Goal: Complete application form

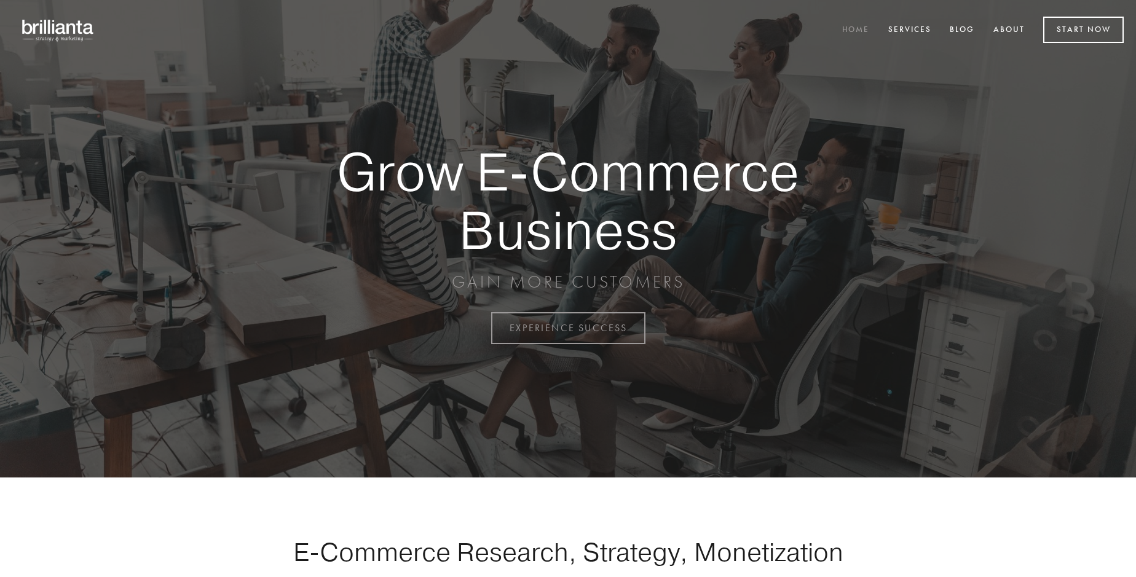
scroll to position [3221, 0]
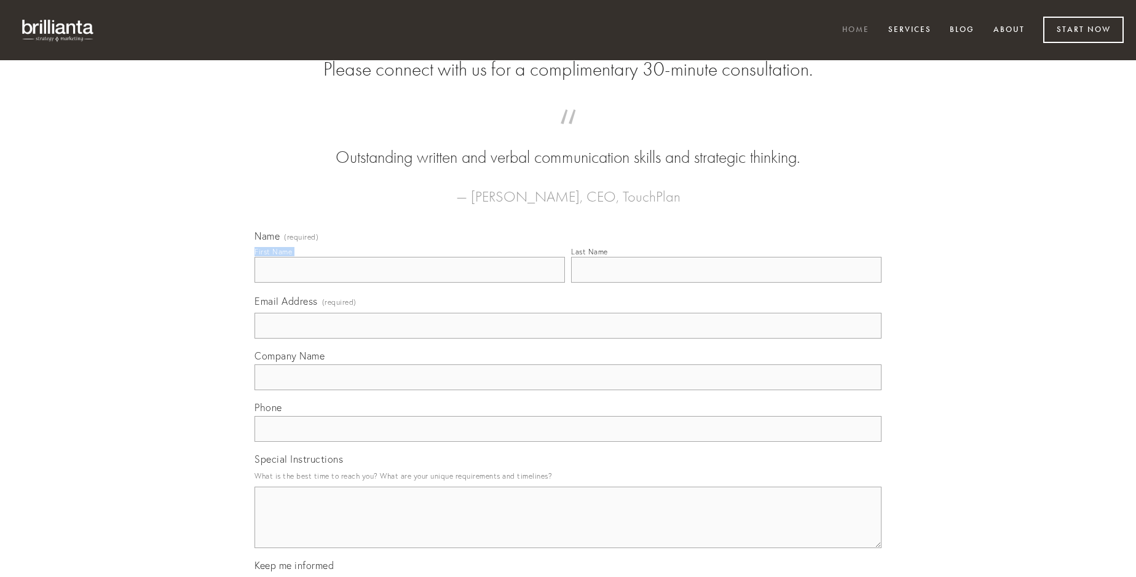
type input "[PERSON_NAME]"
click at [726, 283] on input "Last Name" at bounding box center [726, 270] width 310 height 26
type input "[PERSON_NAME]"
click at [568, 339] on input "Email Address (required)" at bounding box center [567, 326] width 627 height 26
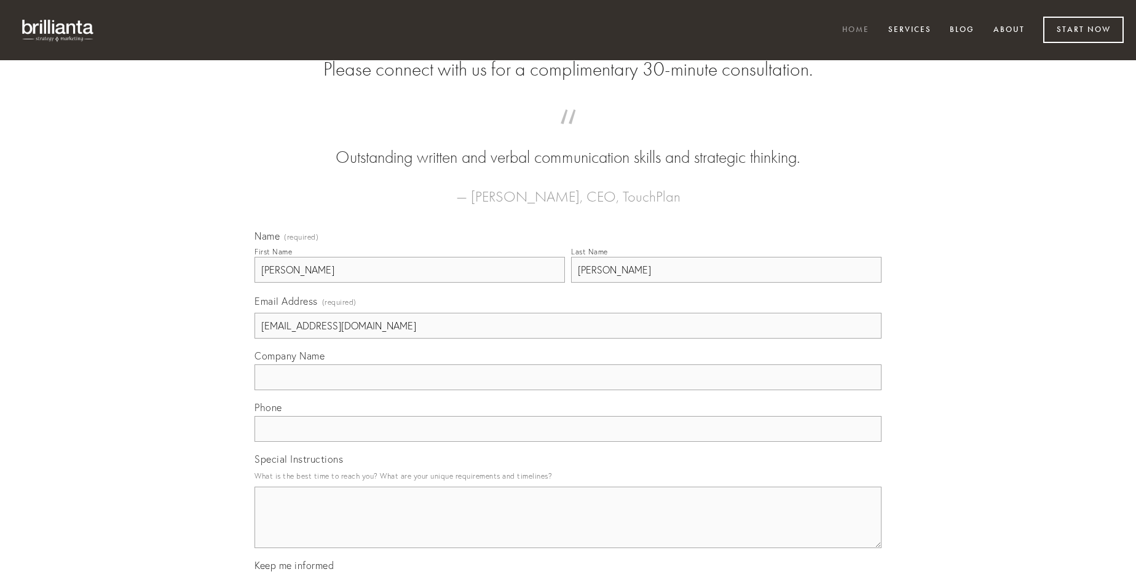
type input "[EMAIL_ADDRESS][DOMAIN_NAME]"
click at [568, 390] on input "Company Name" at bounding box center [567, 377] width 627 height 26
type input "[PERSON_NAME]"
click at [568, 442] on input "text" at bounding box center [567, 429] width 627 height 26
click at [568, 528] on textarea "Special Instructions" at bounding box center [567, 517] width 627 height 61
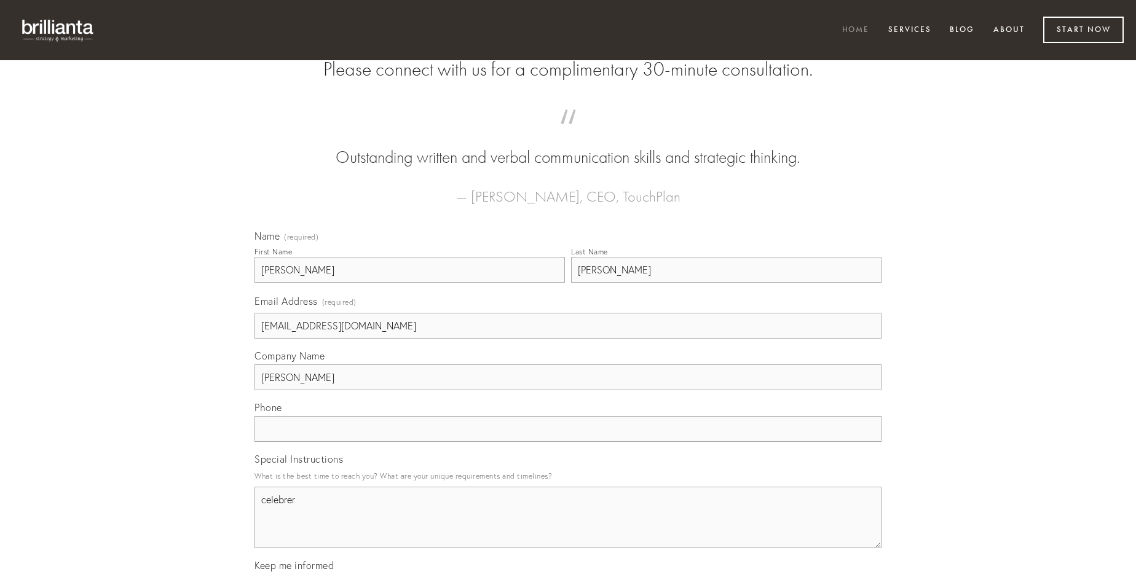
type textarea "celebrer"
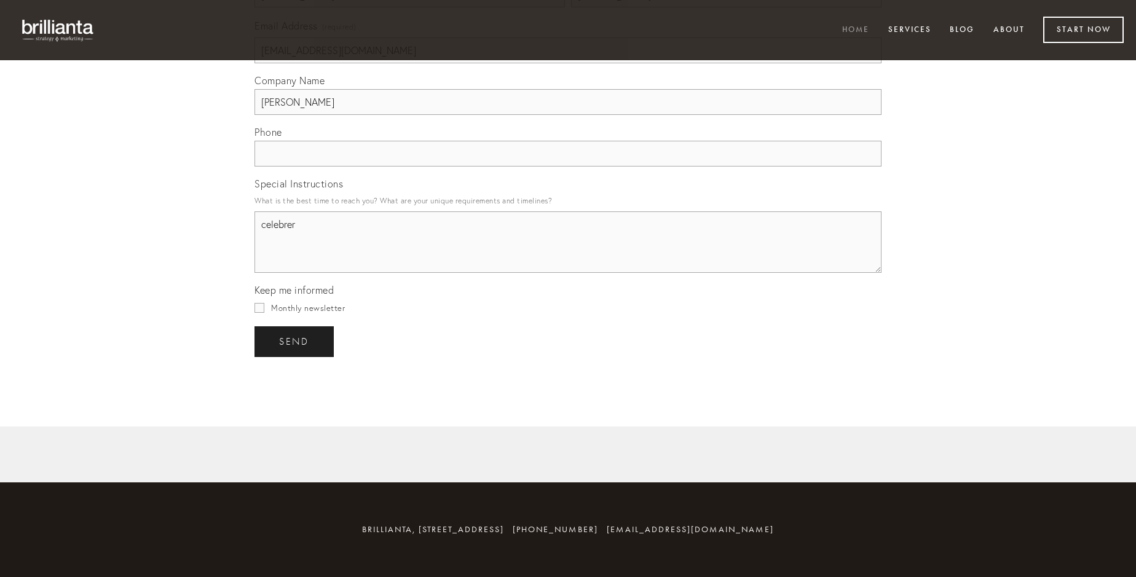
click at [295, 341] on span "send" at bounding box center [294, 341] width 30 height 11
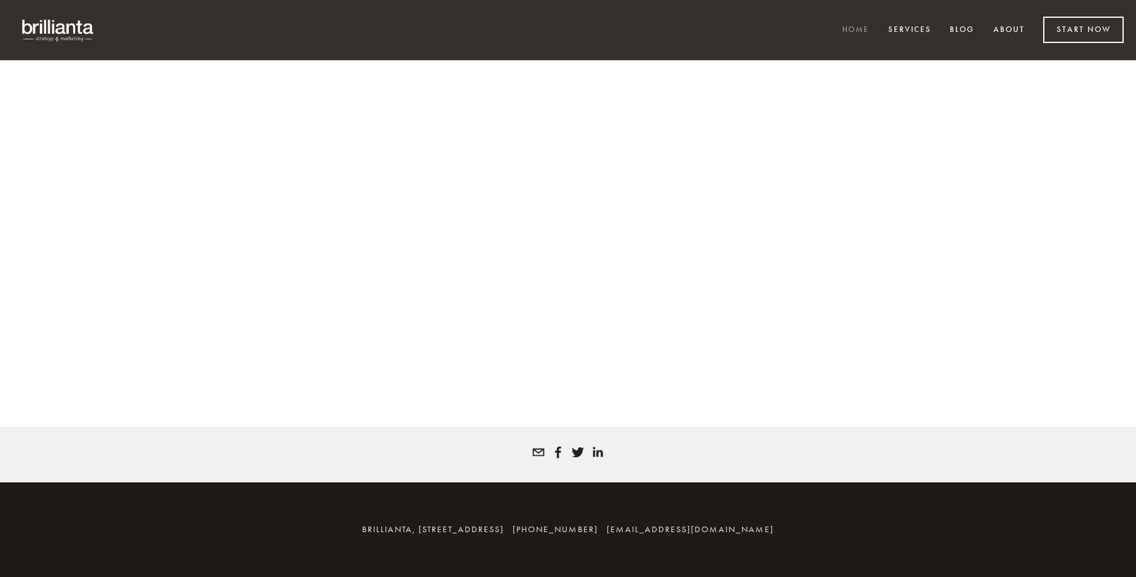
scroll to position [3204, 0]
